Goal: Task Accomplishment & Management: Use online tool/utility

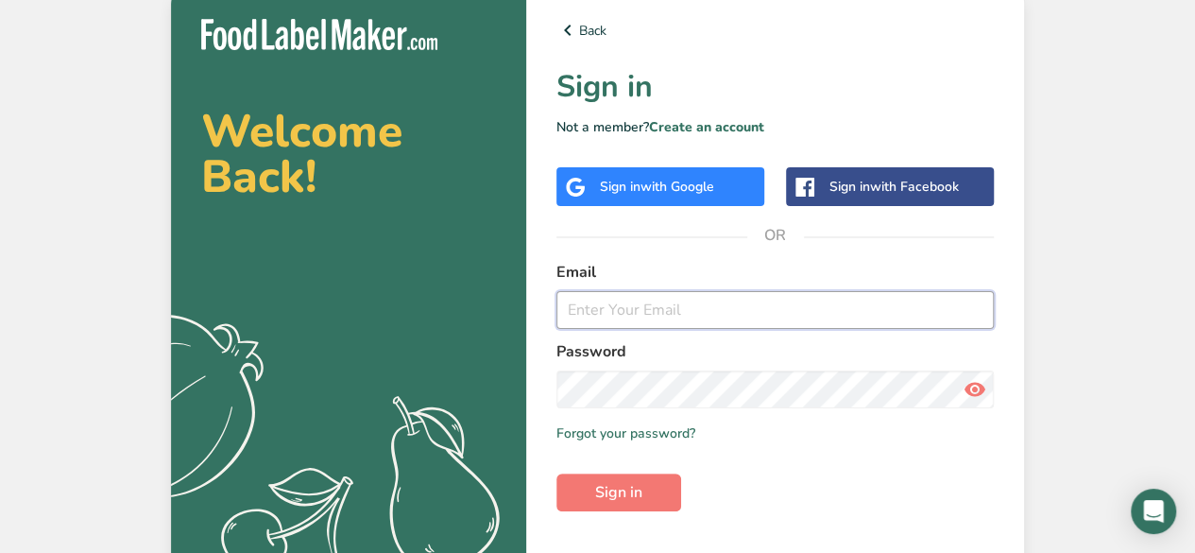
click at [660, 301] on input "email" at bounding box center [775, 310] width 437 height 38
type input "ftriccalicut@gmail.com"
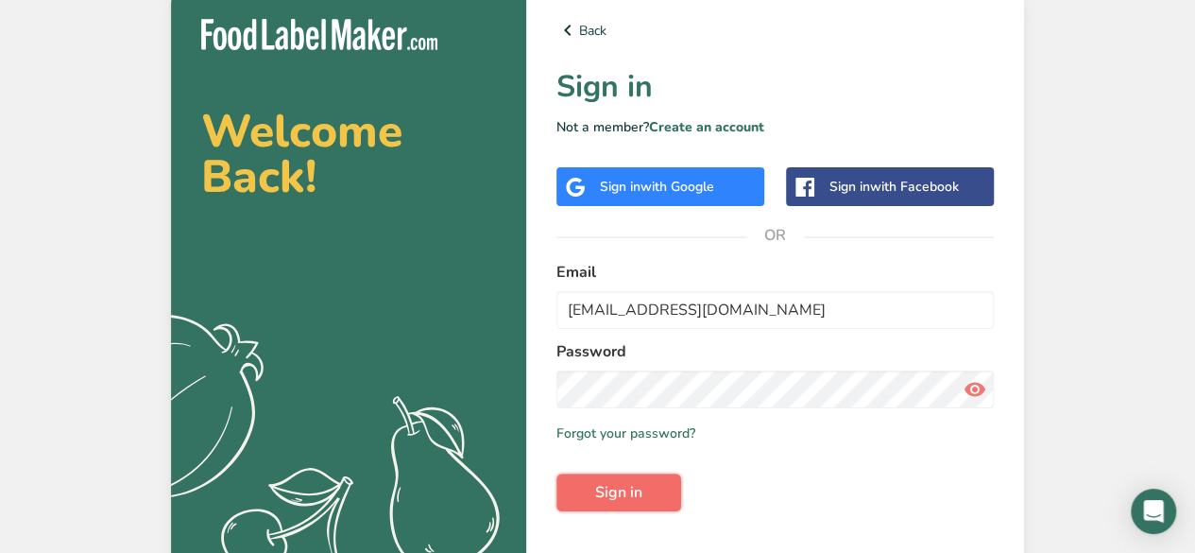
click at [613, 495] on span "Sign in" at bounding box center [618, 492] width 47 height 23
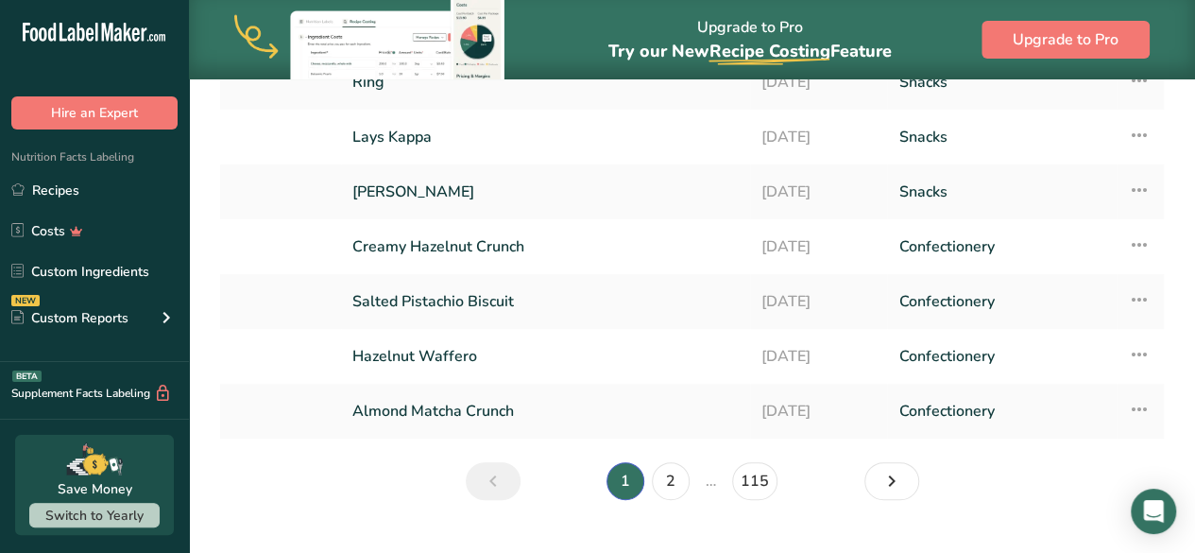
scroll to position [317, 0]
click at [508, 243] on link "Creamy Hazelnut Crunch" at bounding box center [545, 246] width 386 height 40
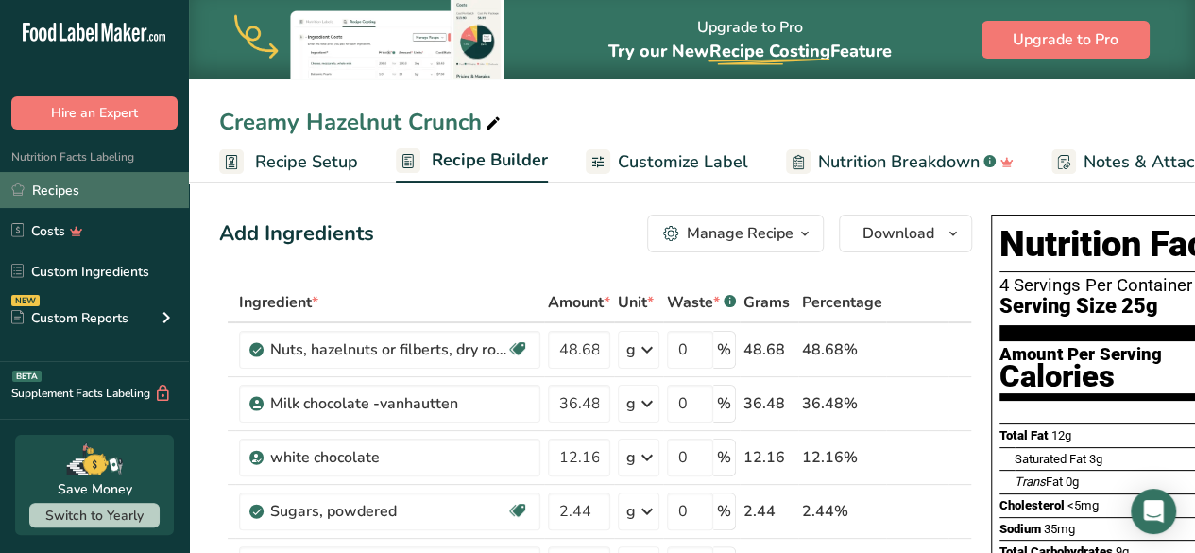
click at [91, 182] on link "Recipes" at bounding box center [94, 190] width 189 height 36
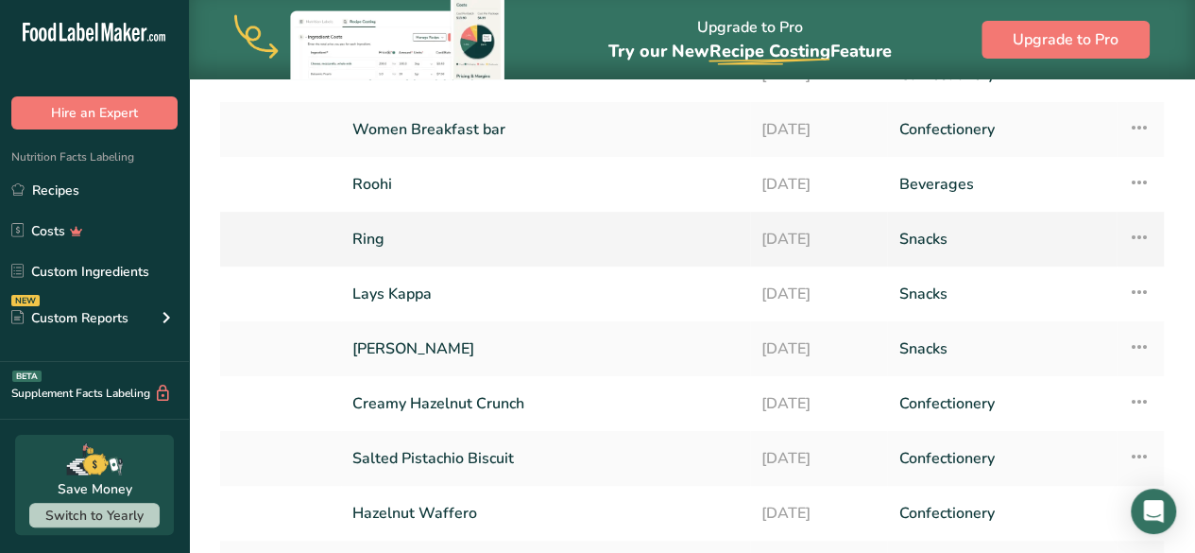
scroll to position [161, 0]
click at [423, 294] on link "Lays Kappa" at bounding box center [545, 293] width 386 height 40
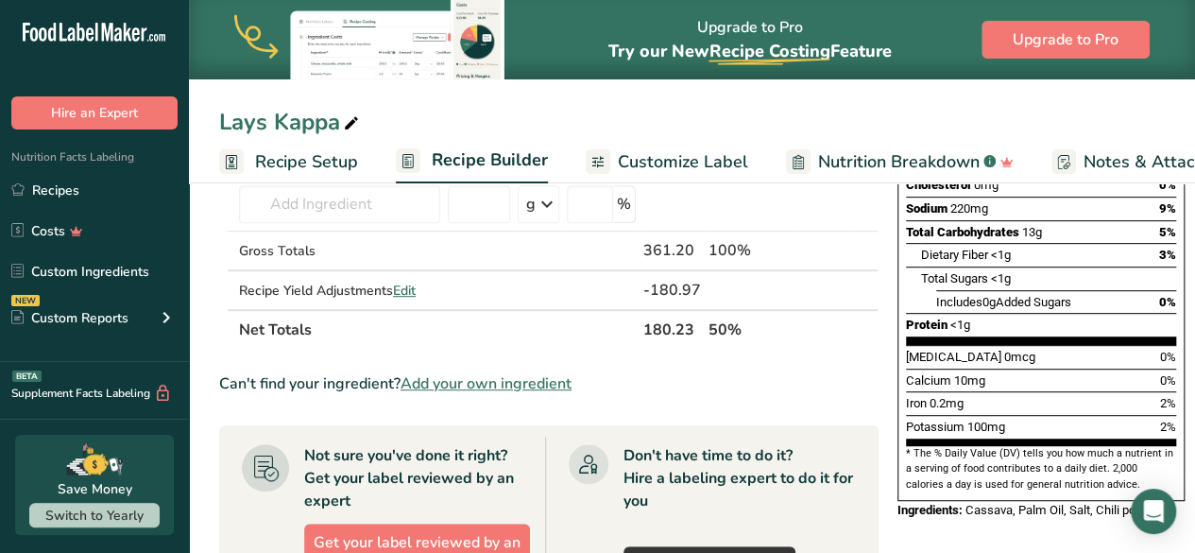
scroll to position [362, 0]
